Goal: Use online tool/utility: Utilize a website feature to perform a specific function

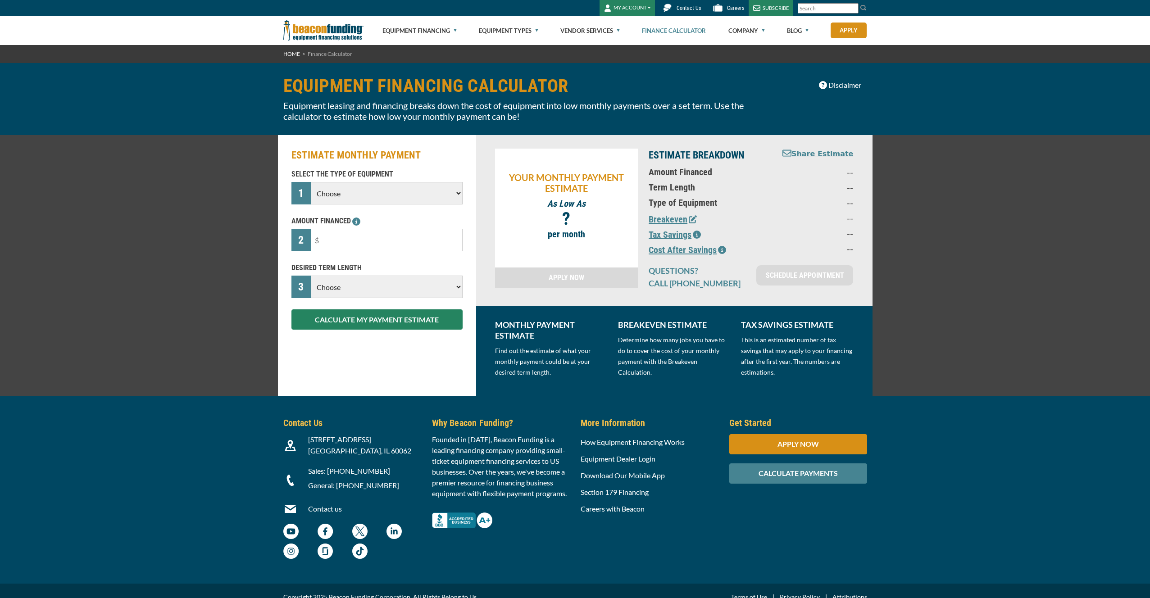
click at [373, 195] on select "Choose Backhoe Boom/Bucket Truck Chipper Commercial Mower Crane DTG/DTF Printin…" at bounding box center [386, 193] width 151 height 23
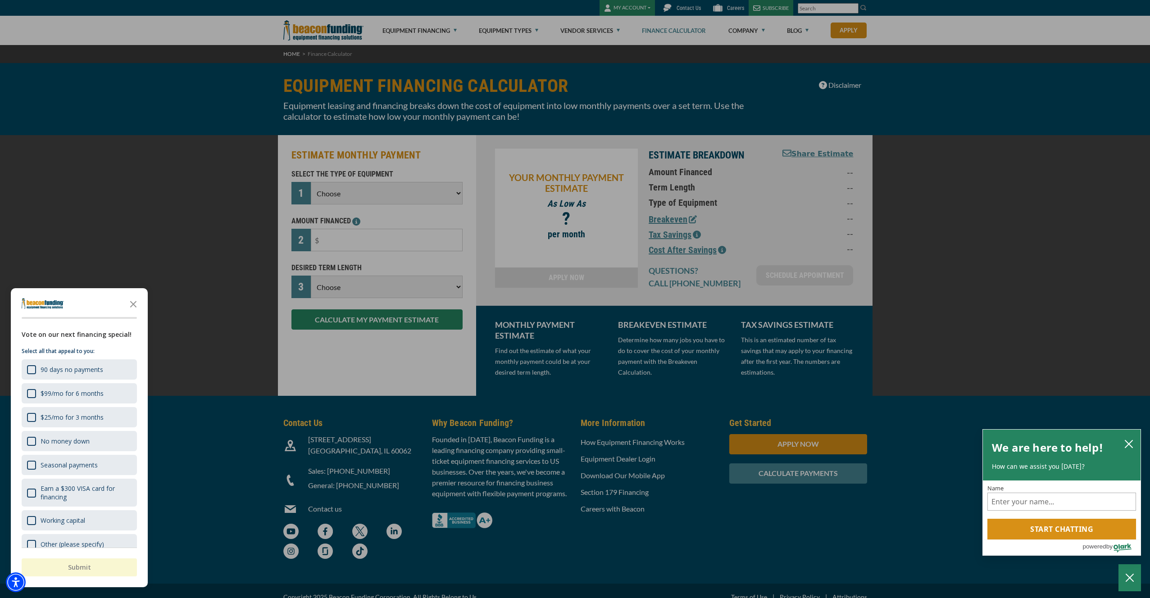
select select "13"
click at [311, 182] on select "Choose Backhoe Boom/Bucket Truck Chipper Commercial Mower Crane DTG/DTF Printin…" at bounding box center [386, 193] width 151 height 23
click at [375, 238] on div "button" at bounding box center [575, 299] width 1150 height 598
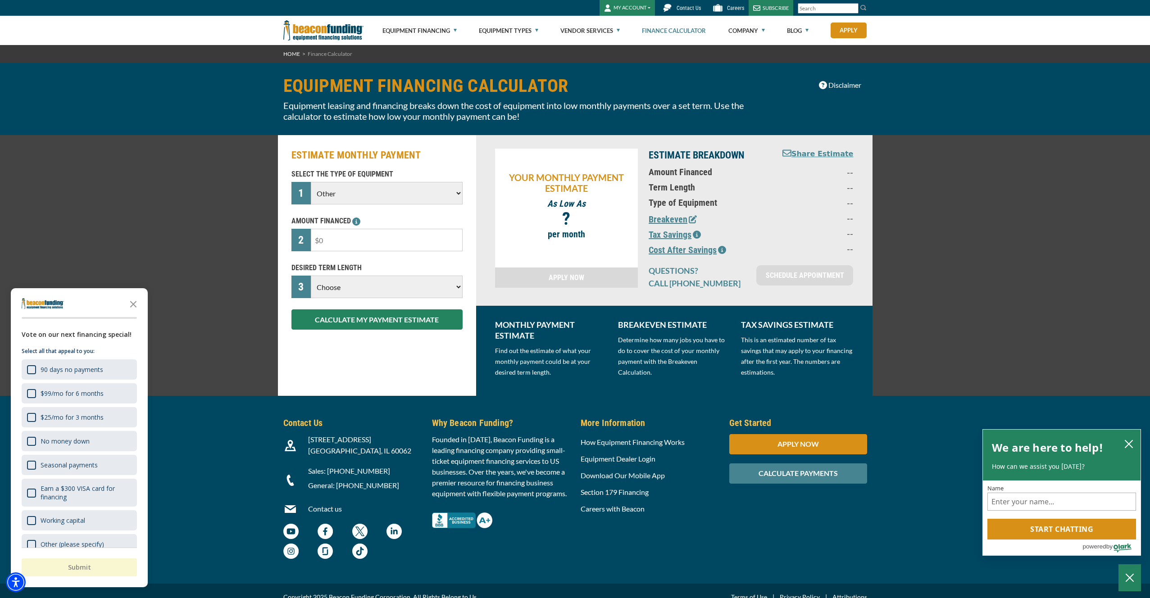
click at [374, 233] on input "text" at bounding box center [386, 240] width 151 height 23
type input "$65,000"
click at [387, 298] on div "SELECT THE TYPE OF EQUIPMENT 1 Choose Backhoe Boom/Bucket Truck Chipper Commerc…" at bounding box center [377, 249] width 182 height 161
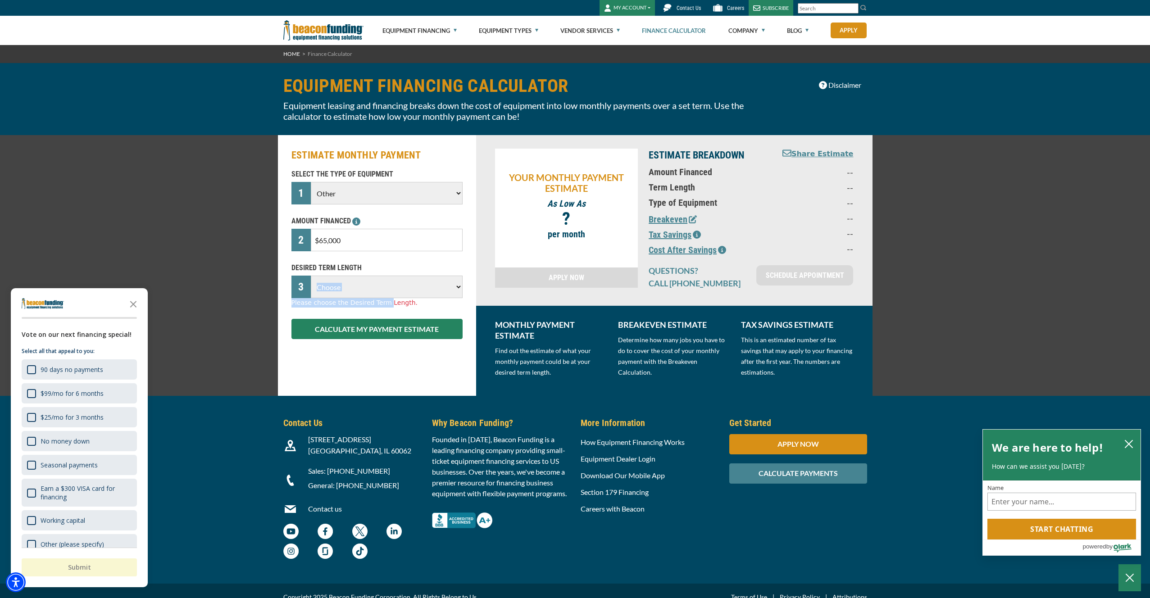
click at [422, 284] on select "Choose 36 Months 48 Months 60 Months" at bounding box center [386, 287] width 151 height 23
select select "60"
click at [311, 276] on select "Choose 36 Months 48 Months 60 Months" at bounding box center [386, 287] width 151 height 23
click at [384, 319] on button "CALCULATE MY PAYMENT ESTIMATE" at bounding box center [376, 319] width 171 height 20
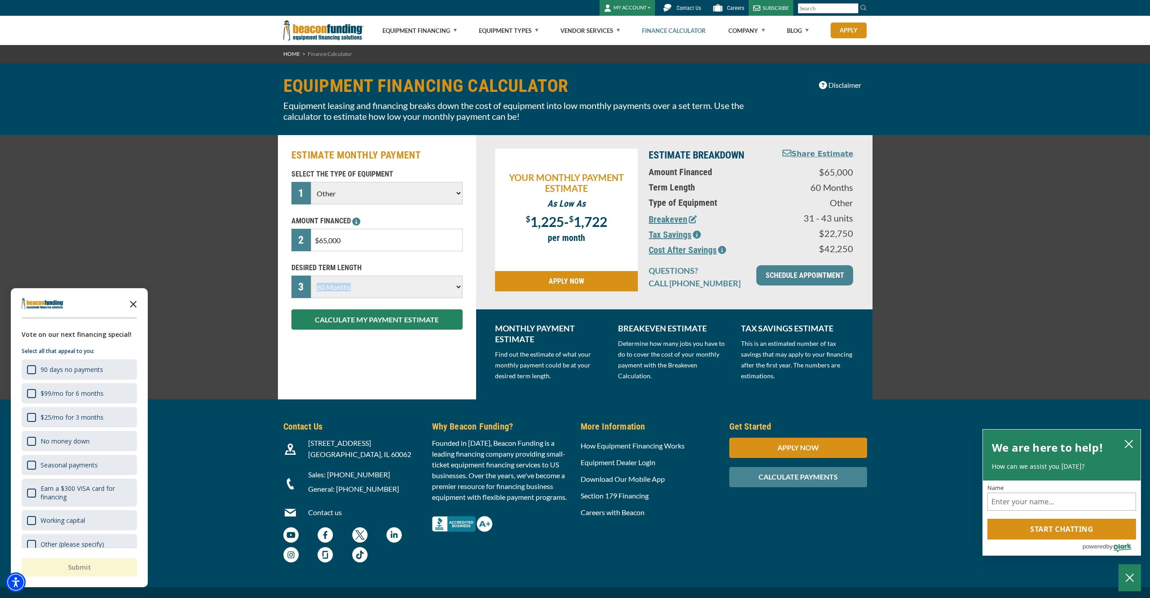
click at [133, 306] on icon "Close the survey" at bounding box center [133, 304] width 18 height 18
